Goal: Transaction & Acquisition: Purchase product/service

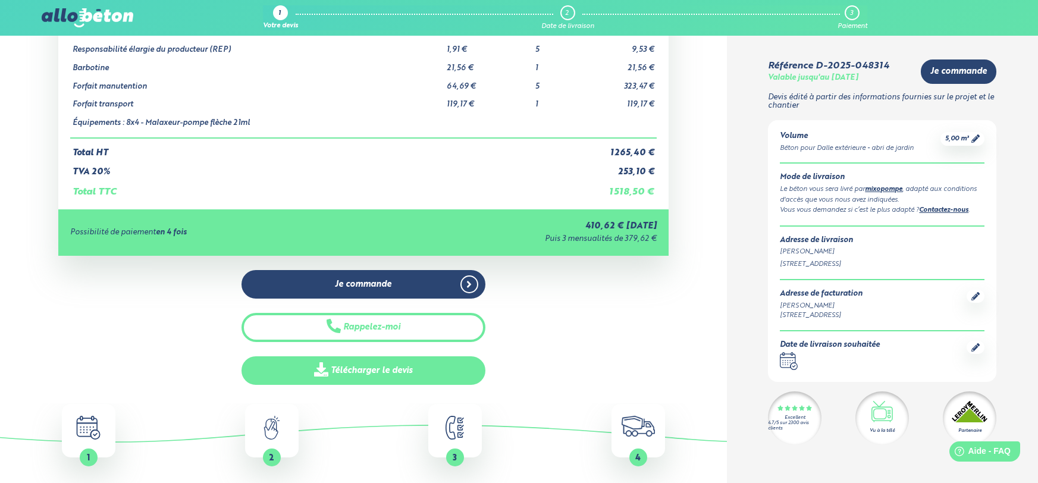
scroll to position [148, 0]
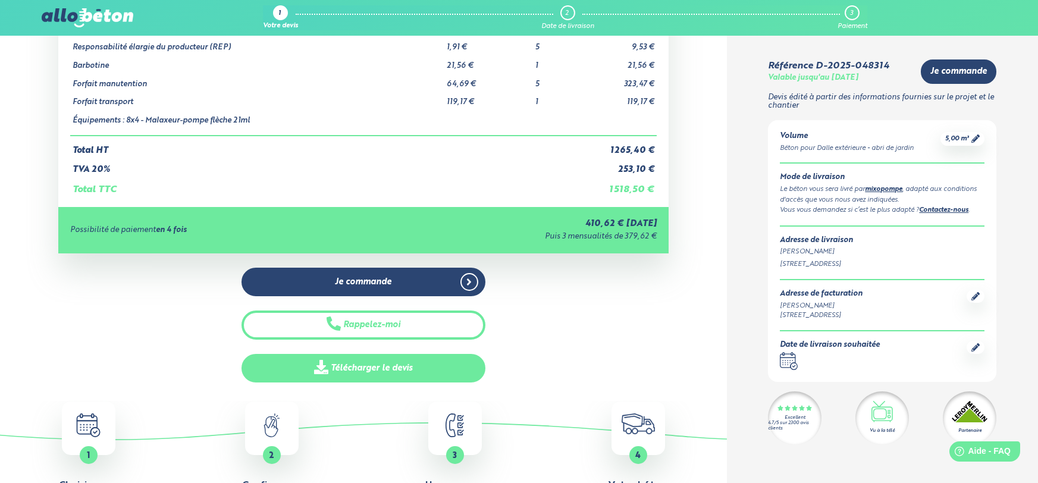
click at [370, 372] on link "Télécharger le devis" at bounding box center [364, 368] width 244 height 29
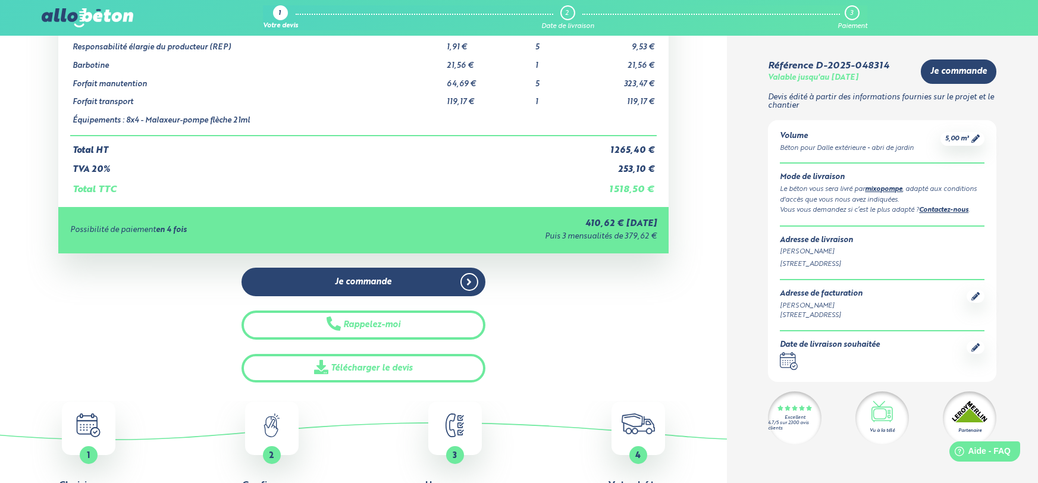
click at [77, 356] on div "Je commande Rappelez-moi Télécharger le devis" at bounding box center [363, 325] width 610 height 115
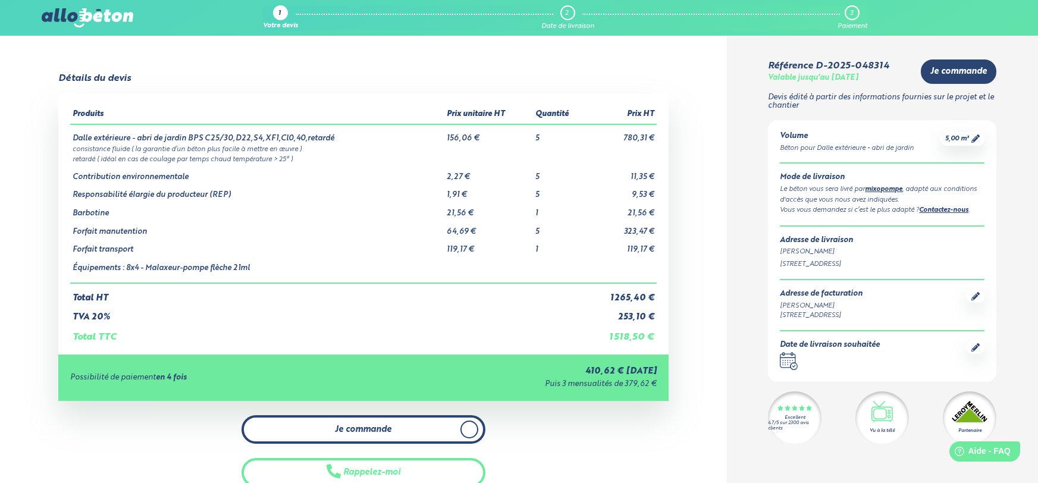
scroll to position [0, 0]
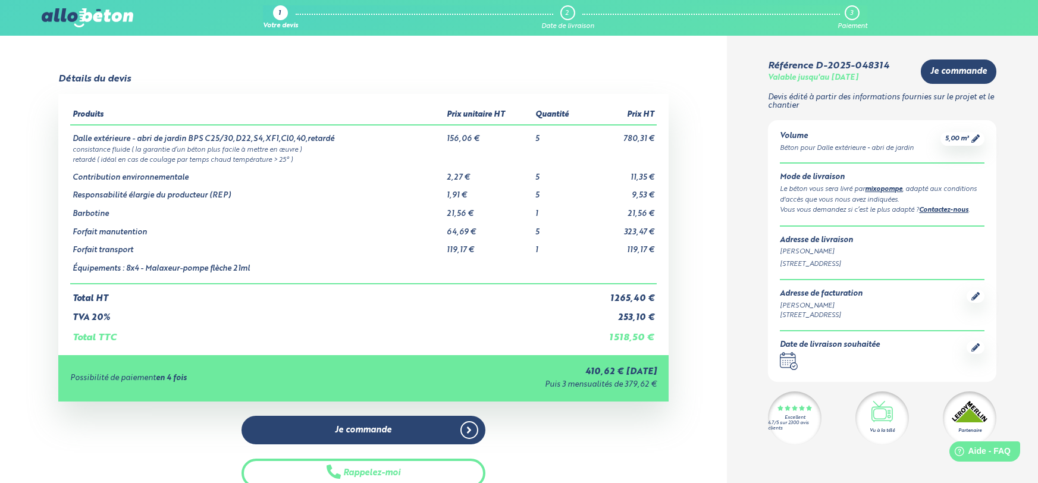
drag, startPoint x: 85, startPoint y: 246, endPoint x: 582, endPoint y: 256, distance: 497.4
click at [534, 257] on tbody "Dalle extérieure - abri de jardin BPS C25/30,D22,S4,XF1,Cl0,40,retardé 156,06 €…" at bounding box center [363, 204] width 587 height 159
click at [120, 253] on td "Forfait transport" at bounding box center [257, 246] width 374 height 18
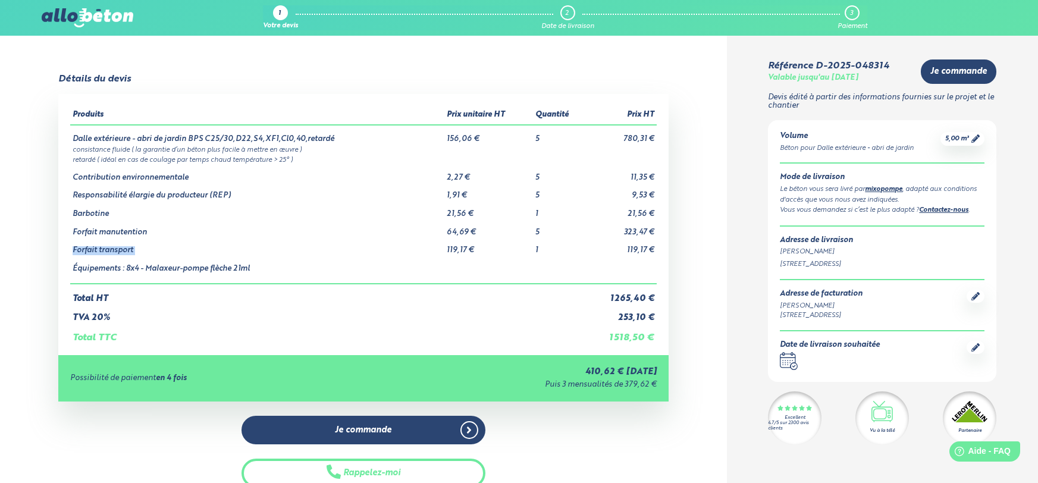
click at [120, 253] on td "Forfait transport" at bounding box center [257, 246] width 374 height 18
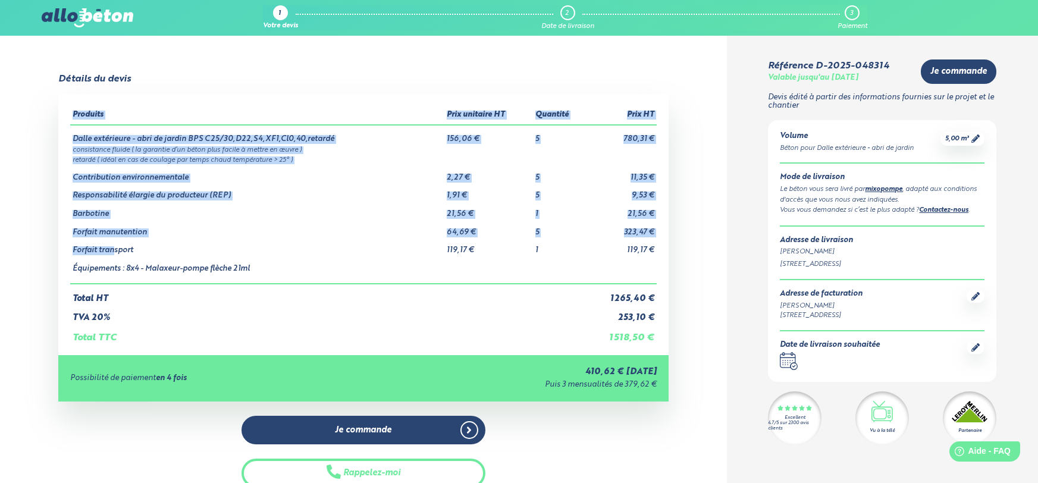
drag, startPoint x: 113, startPoint y: 250, endPoint x: 658, endPoint y: 250, distance: 544.9
click at [658, 250] on div "Produits Prix unitaire HT Quantité Prix HT Dalle extérieure - abri de jardin BP…" at bounding box center [363, 224] width 610 height 261
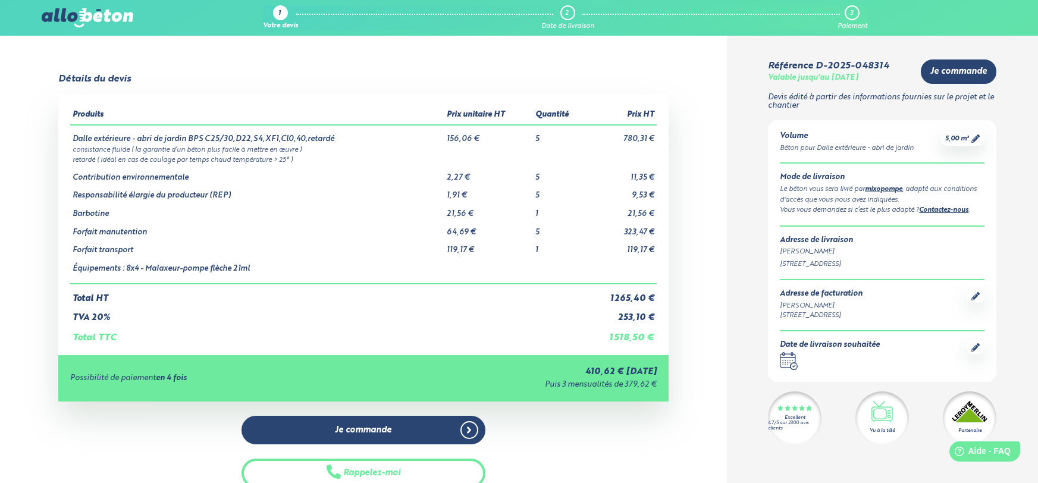
click at [645, 229] on td "323,47 €" at bounding box center [622, 228] width 70 height 18
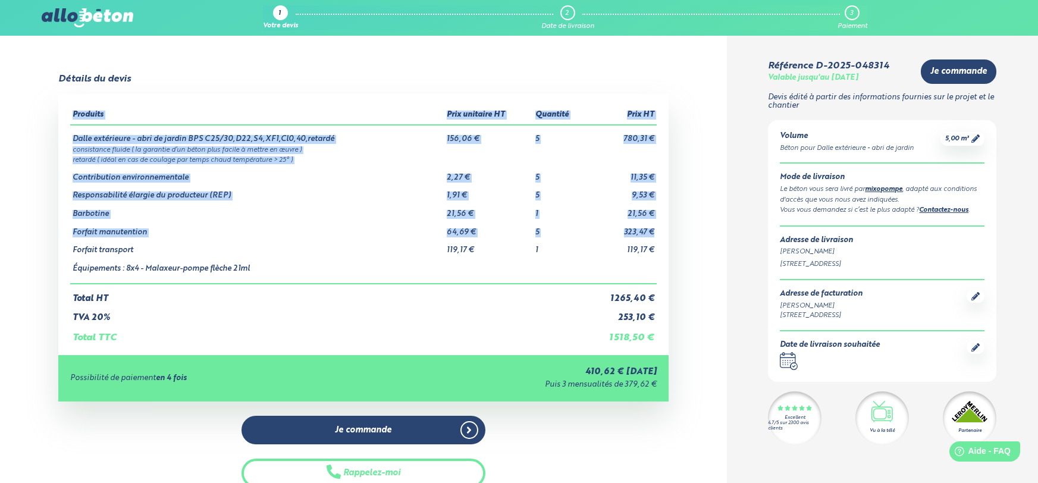
drag, startPoint x: 654, startPoint y: 228, endPoint x: 57, endPoint y: 228, distance: 596.7
click at [59, 228] on div "Produits Prix unitaire HT Quantité Prix HT Dalle extérieure - abri de jardin BP…" at bounding box center [363, 224] width 610 height 261
click at [62, 227] on div "Produits Prix unitaire HT Quantité Prix HT Dalle extérieure - abri de jardin BP…" at bounding box center [363, 224] width 610 height 261
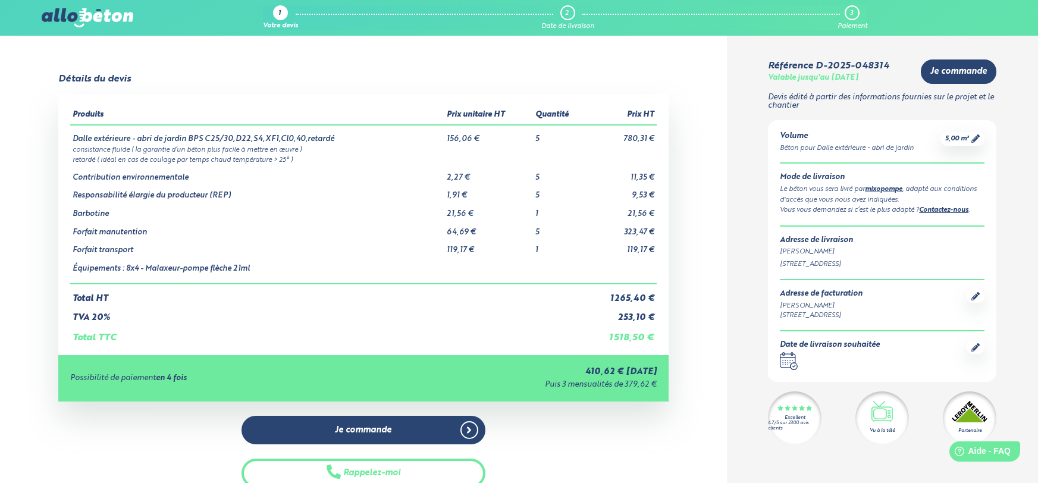
click at [633, 233] on td "323,47 €" at bounding box center [622, 228] width 70 height 18
drag, startPoint x: 633, startPoint y: 233, endPoint x: 553, endPoint y: 231, distance: 79.7
click at [553, 231] on tr "Forfait manutention 64,69 € 5 323,47 €" at bounding box center [363, 228] width 587 height 18
